Goal: Transaction & Acquisition: Book appointment/travel/reservation

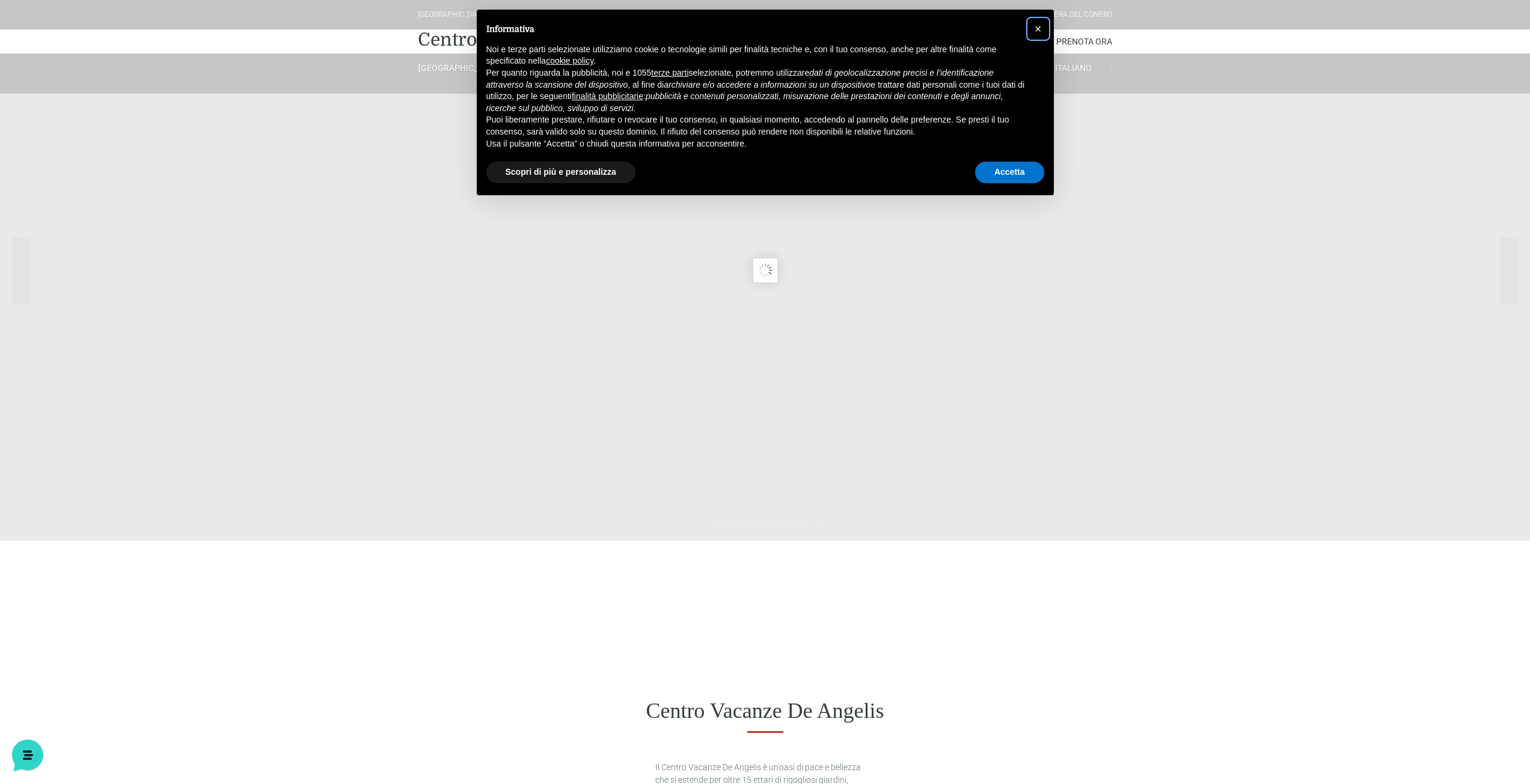
click at [1039, 24] on span "×" at bounding box center [1038, 29] width 7 height 14
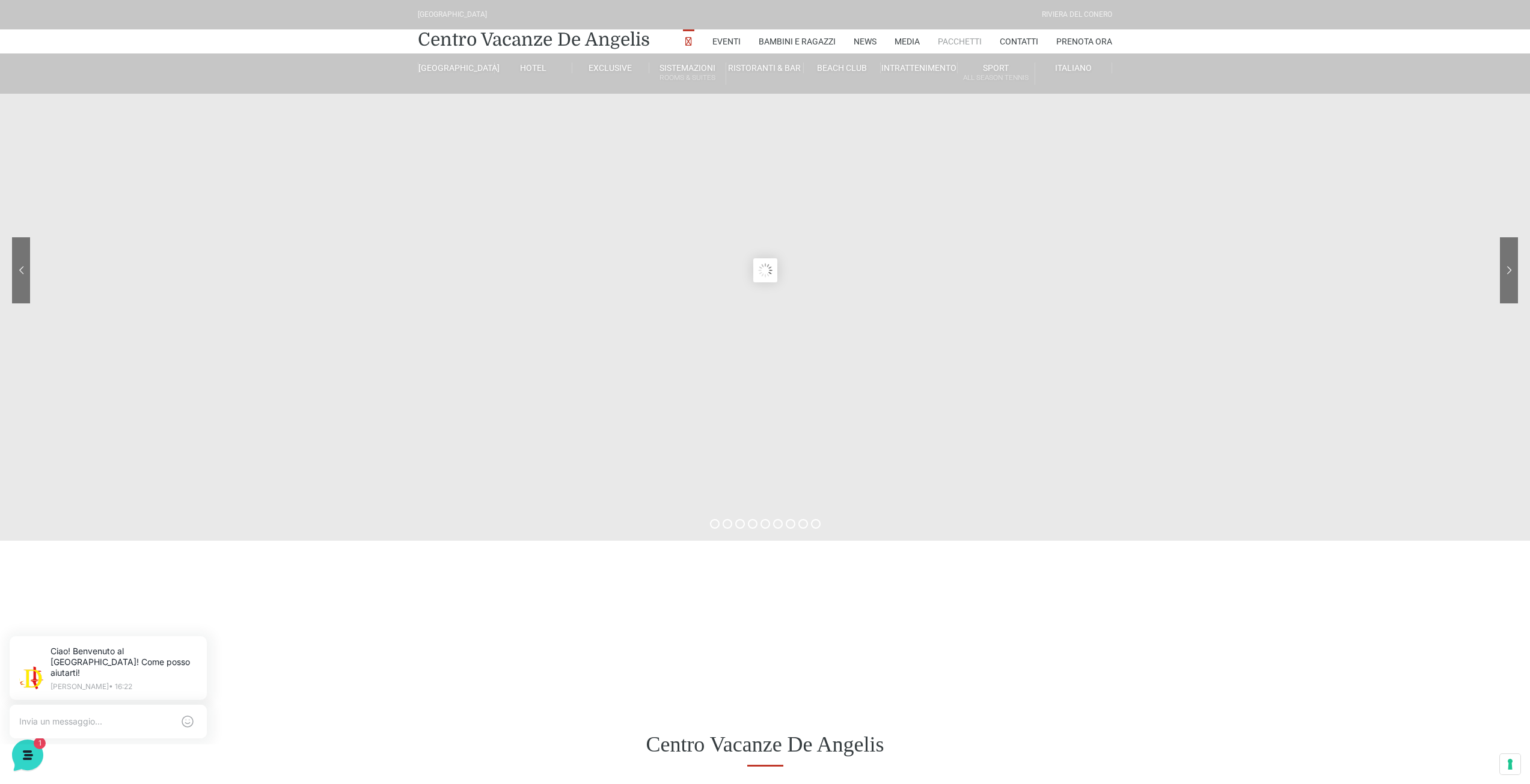
click at [952, 39] on link "Pacchetti" at bounding box center [959, 41] width 44 height 24
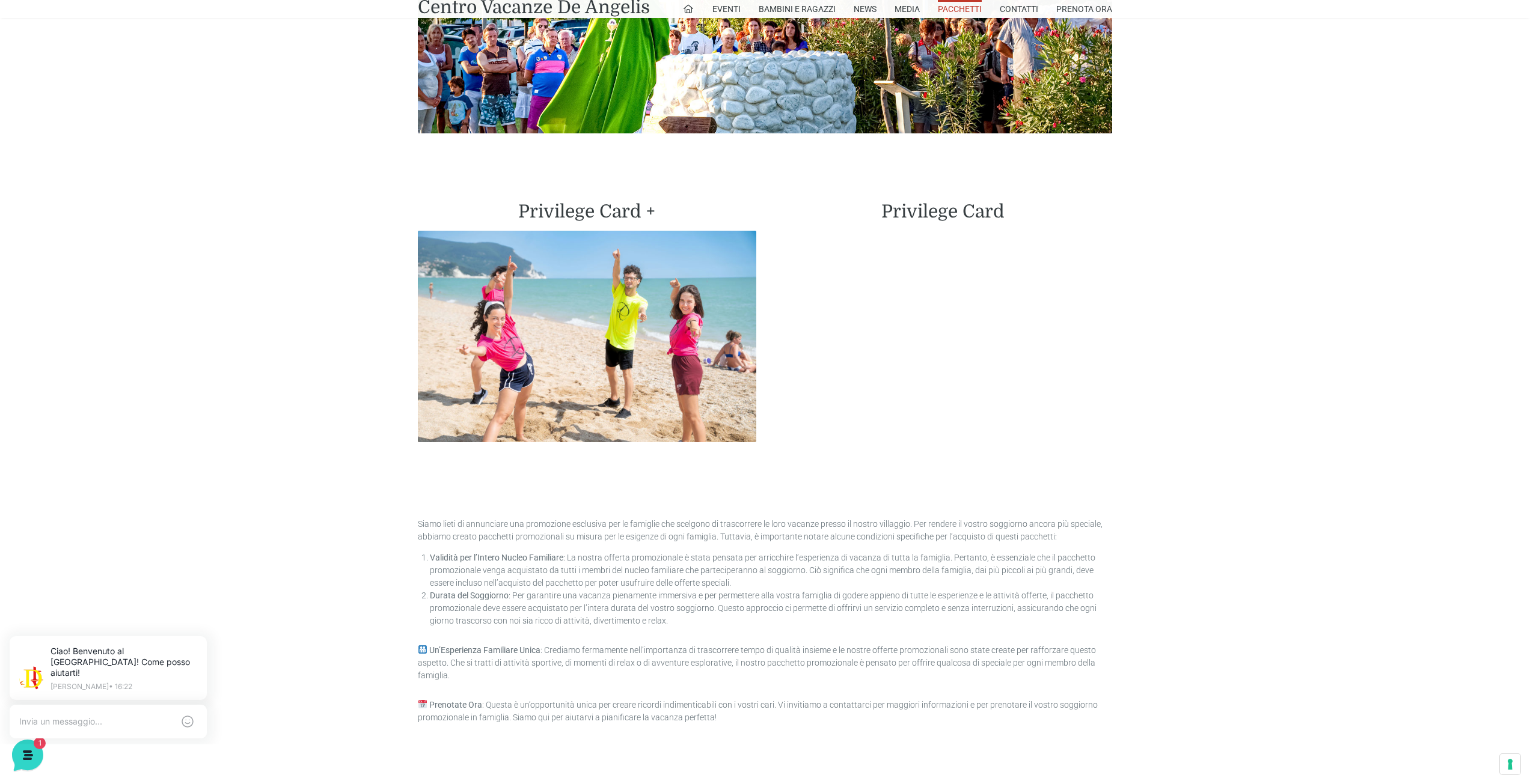
scroll to position [2804, 0]
